Goal: Find specific page/section: Find specific page/section

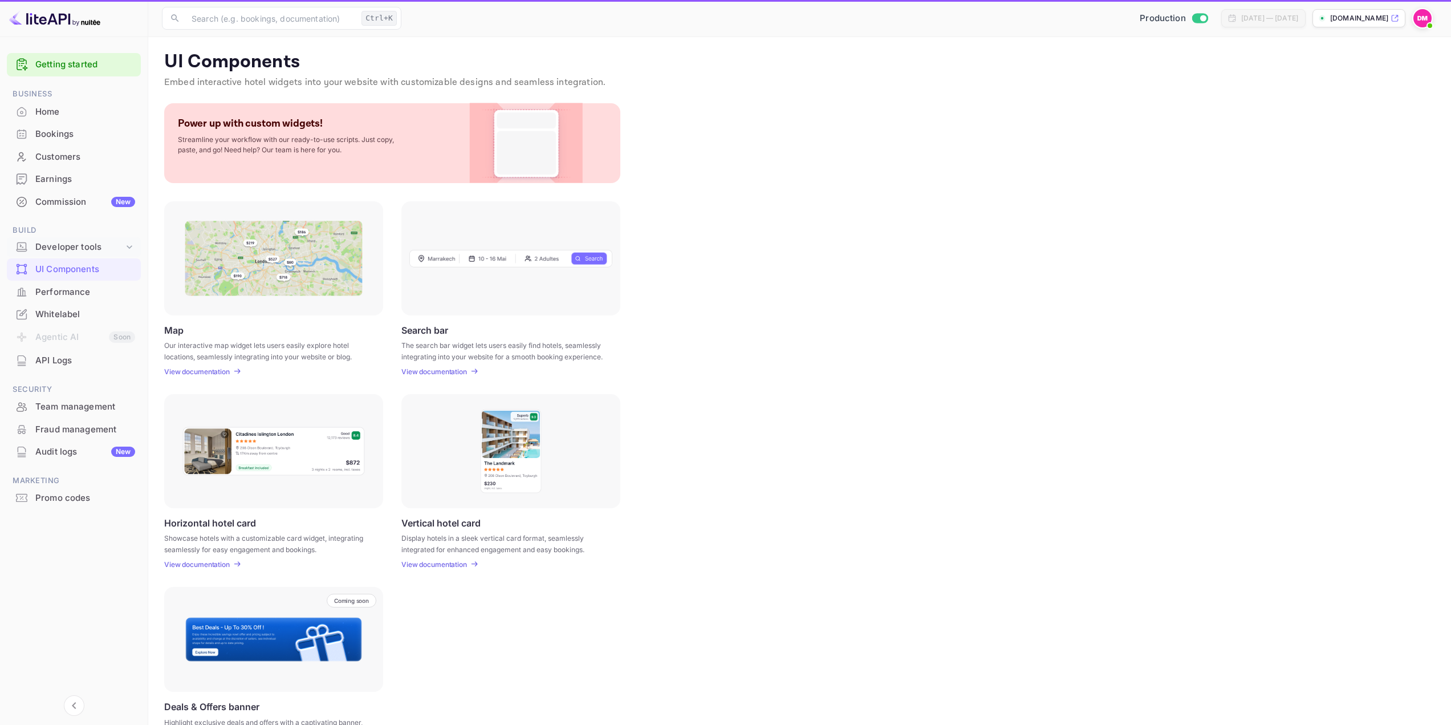
click at [57, 250] on div "Developer tools" at bounding box center [79, 247] width 88 height 13
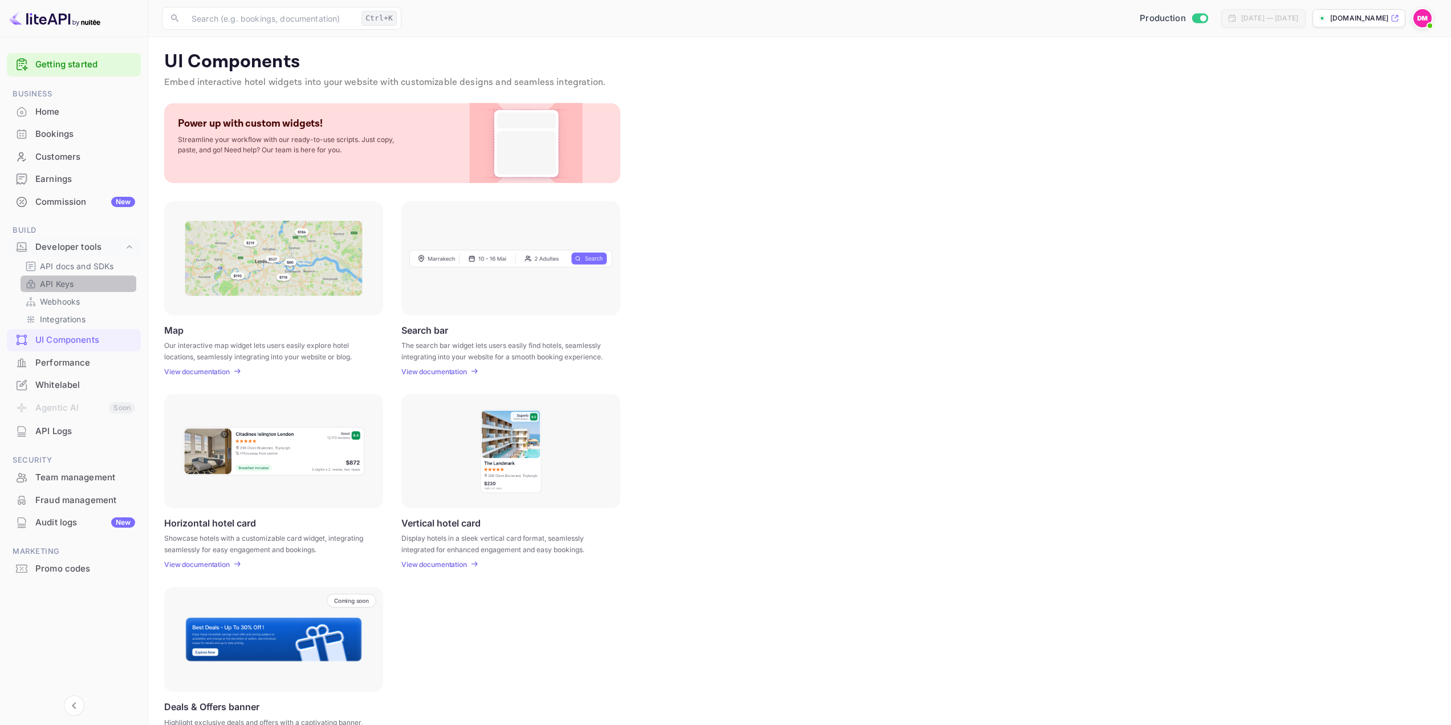
click at [66, 284] on p "API Keys" at bounding box center [57, 284] width 34 height 12
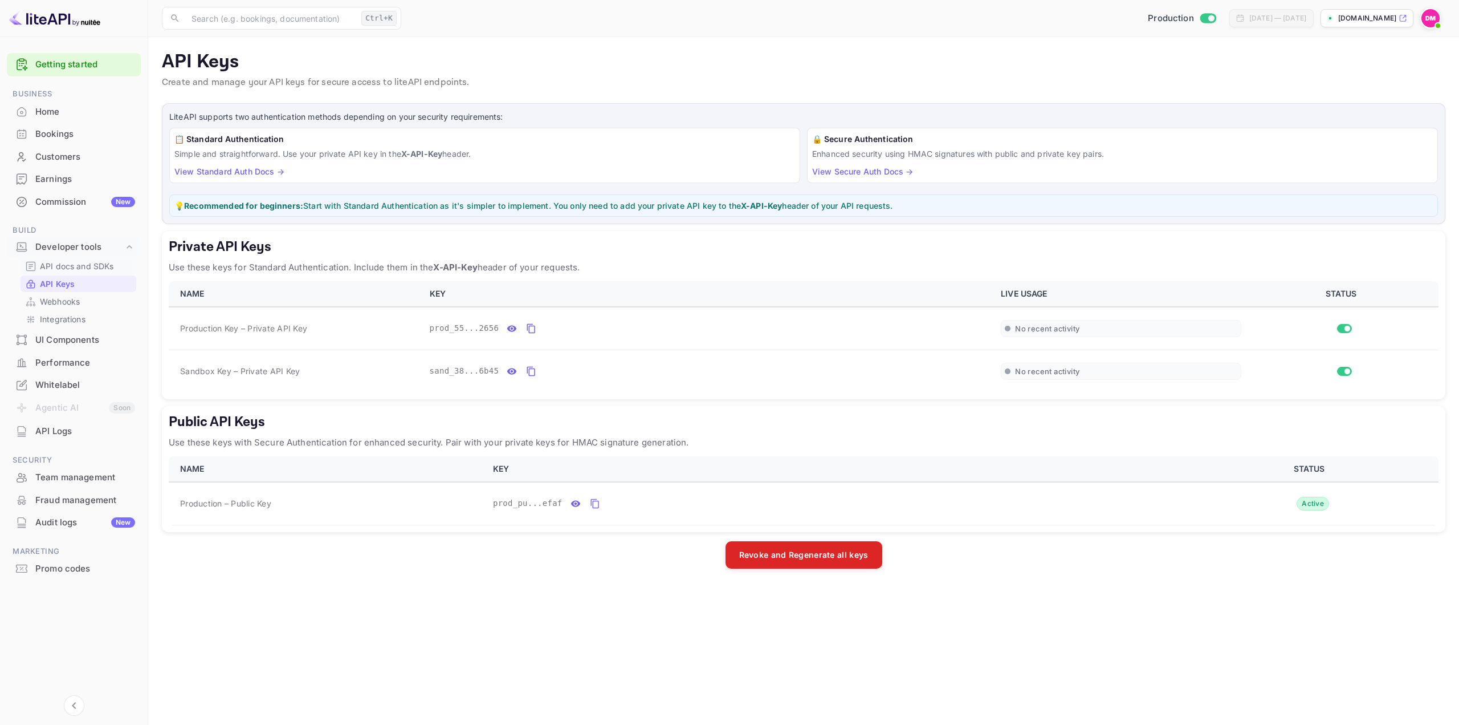
click at [47, 271] on p "API docs and SDKs" at bounding box center [77, 266] width 74 height 12
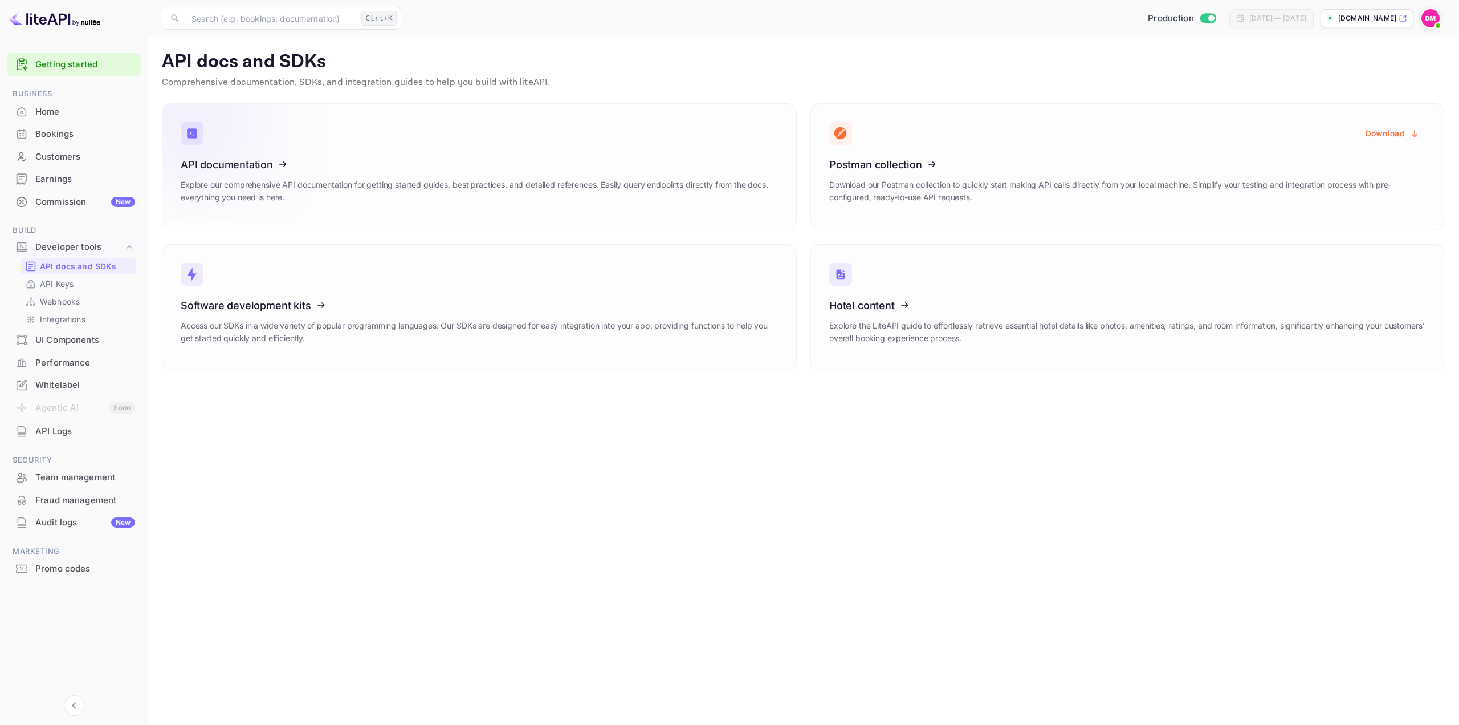
click at [303, 149] on icon at bounding box center [250, 162] width 177 height 117
